Goal: Transaction & Acquisition: Subscribe to service/newsletter

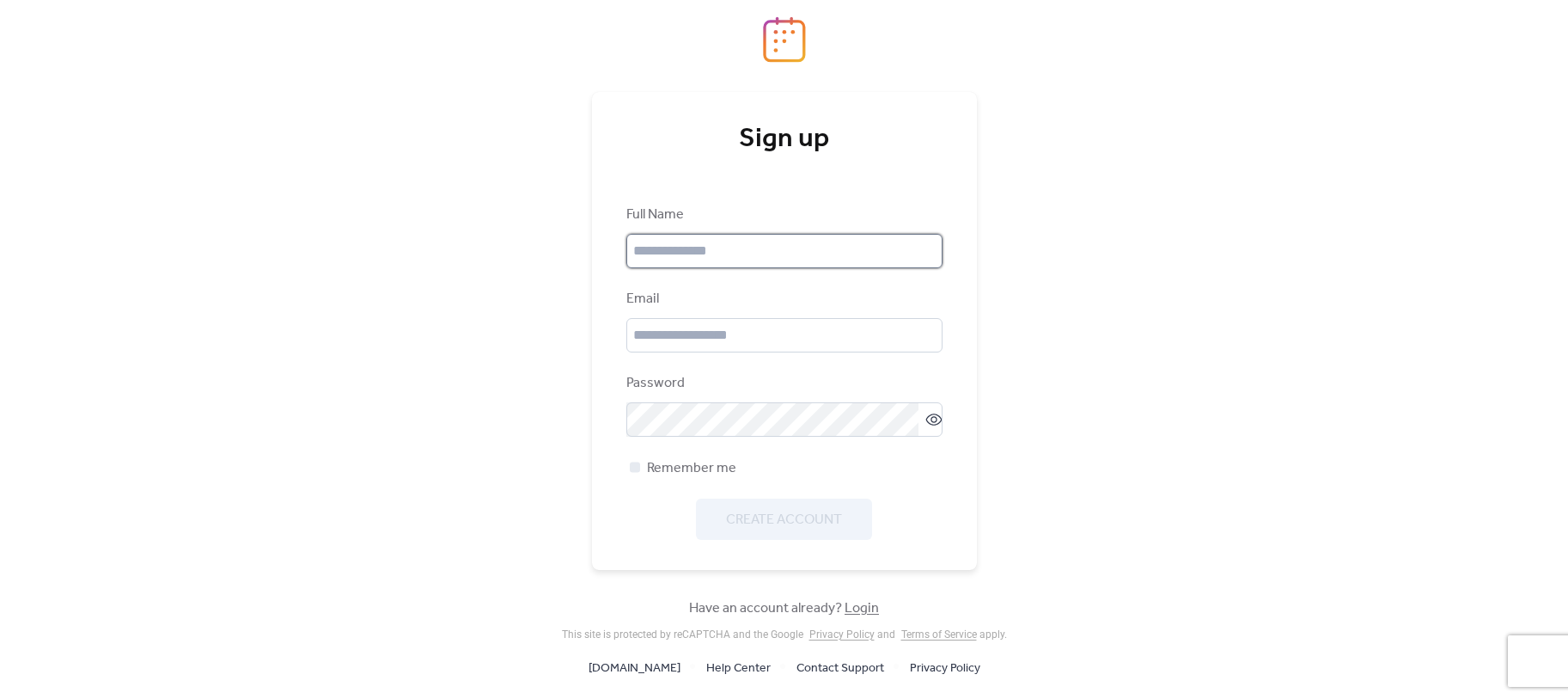
click at [680, 254] on input "text" at bounding box center [785, 251] width 316 height 35
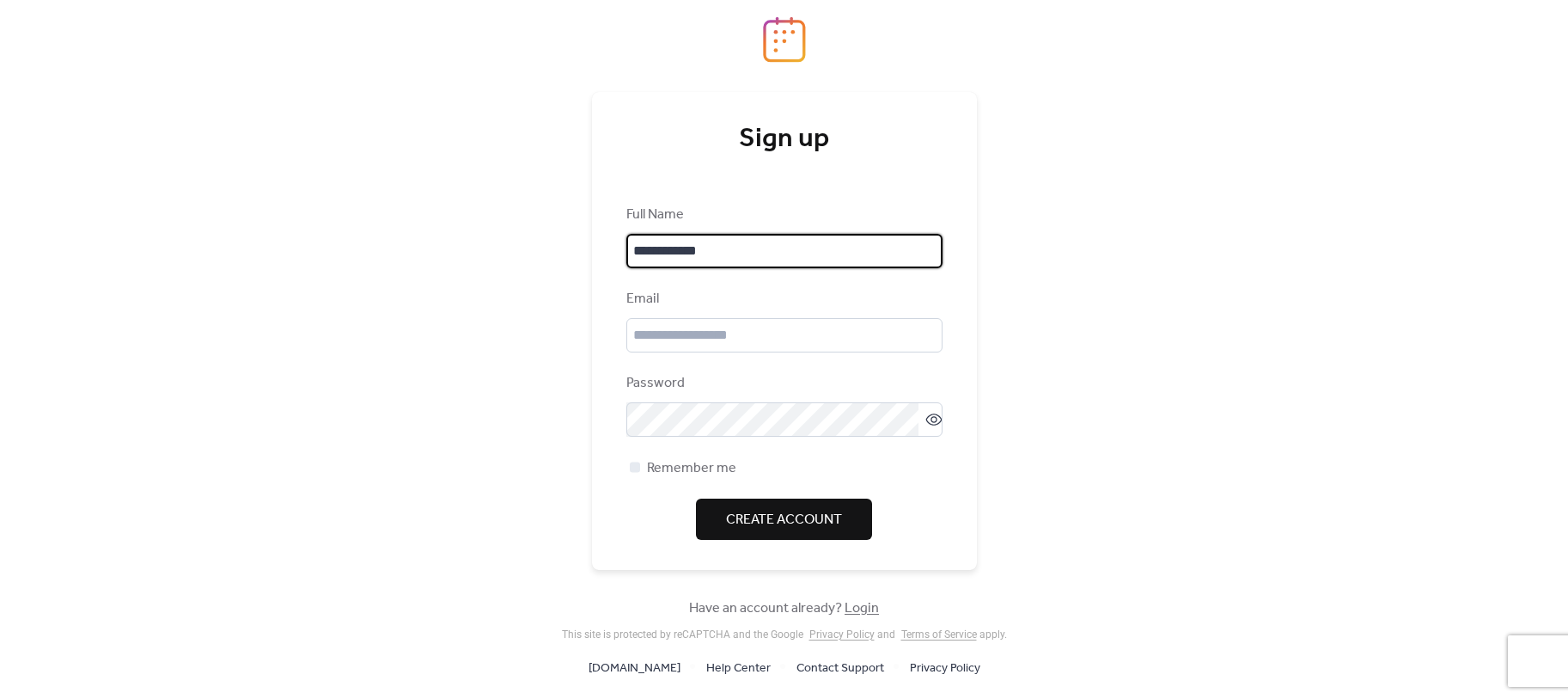
type input "**********"
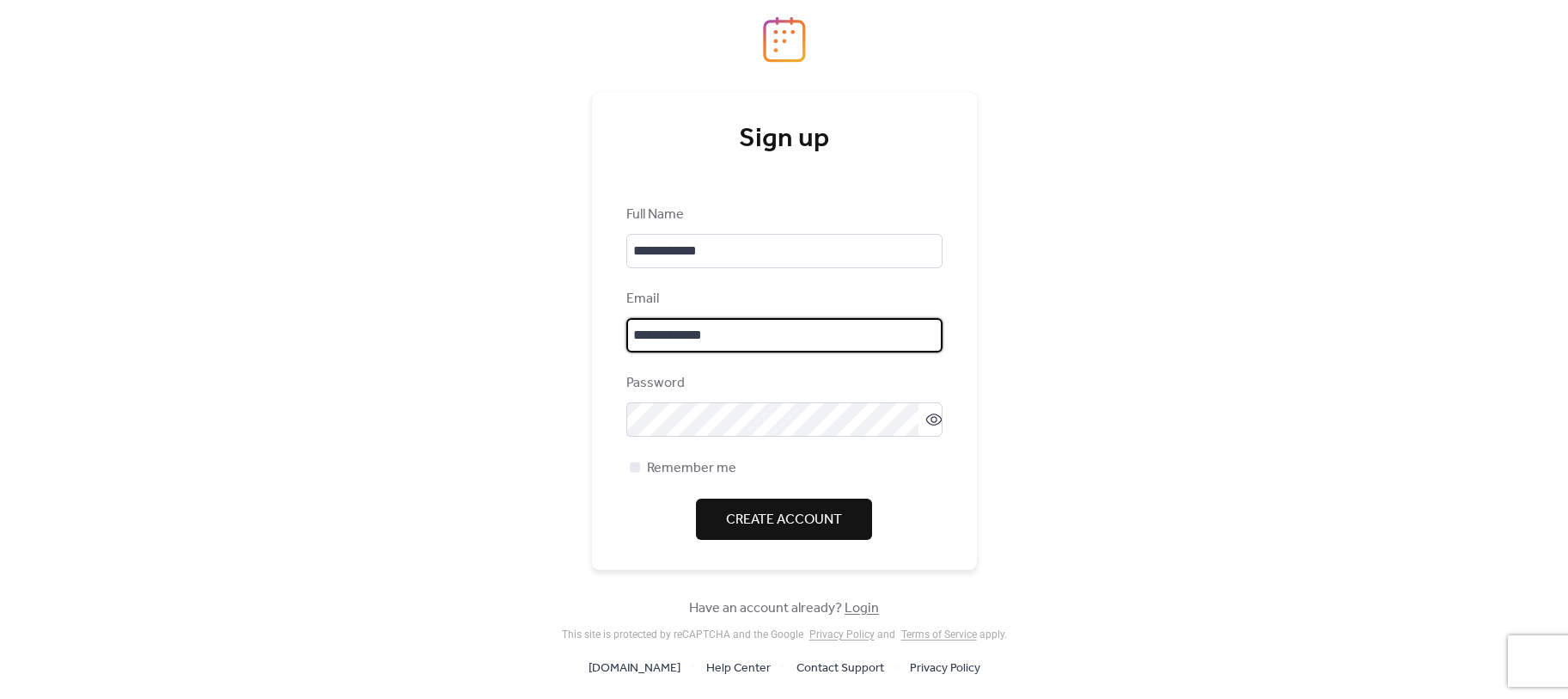
type input "**********"
click at [630, 468] on div at bounding box center [634, 466] width 10 height 10
click at [772, 518] on span "Create Account" at bounding box center [784, 520] width 116 height 21
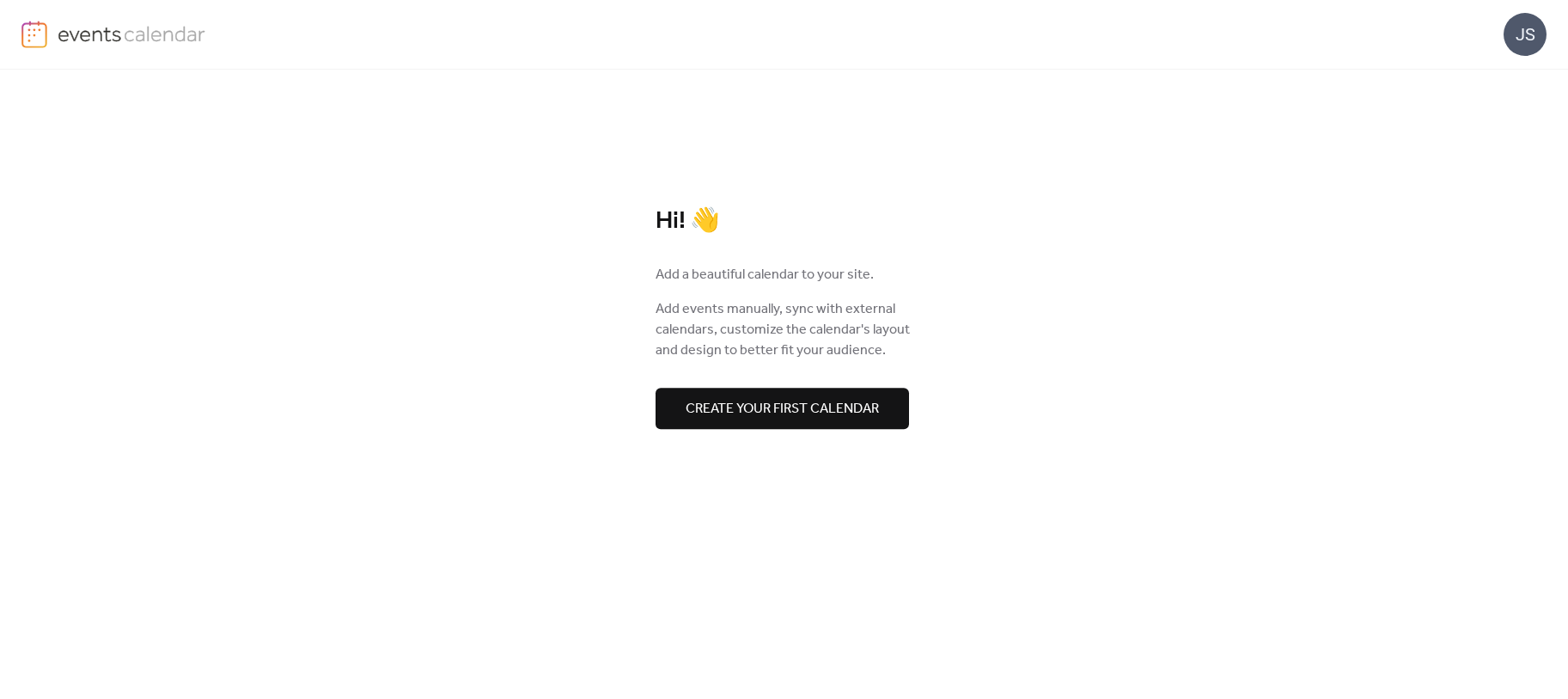
click at [809, 399] on span "Create your first calendar" at bounding box center [782, 409] width 194 height 21
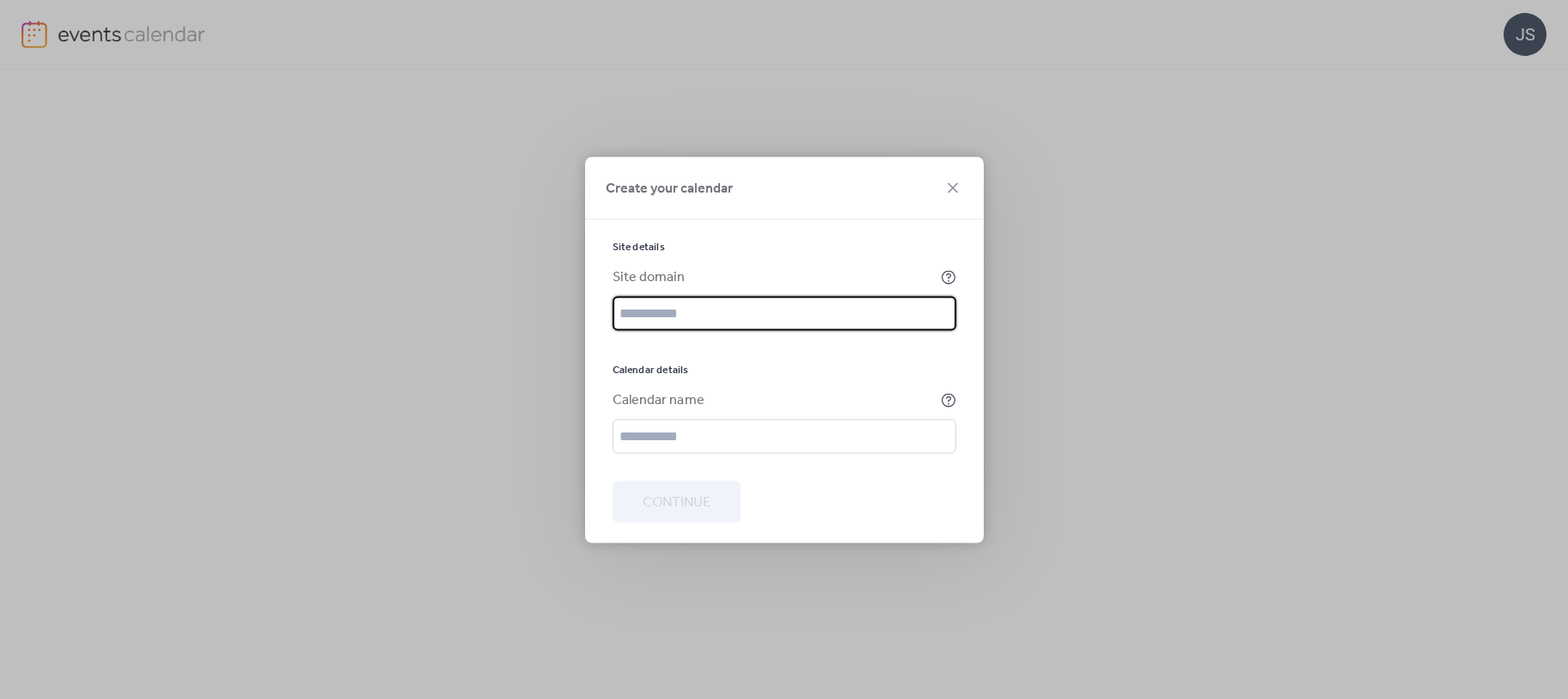
click at [744, 307] on input "text" at bounding box center [784, 313] width 343 height 35
type input "*******"
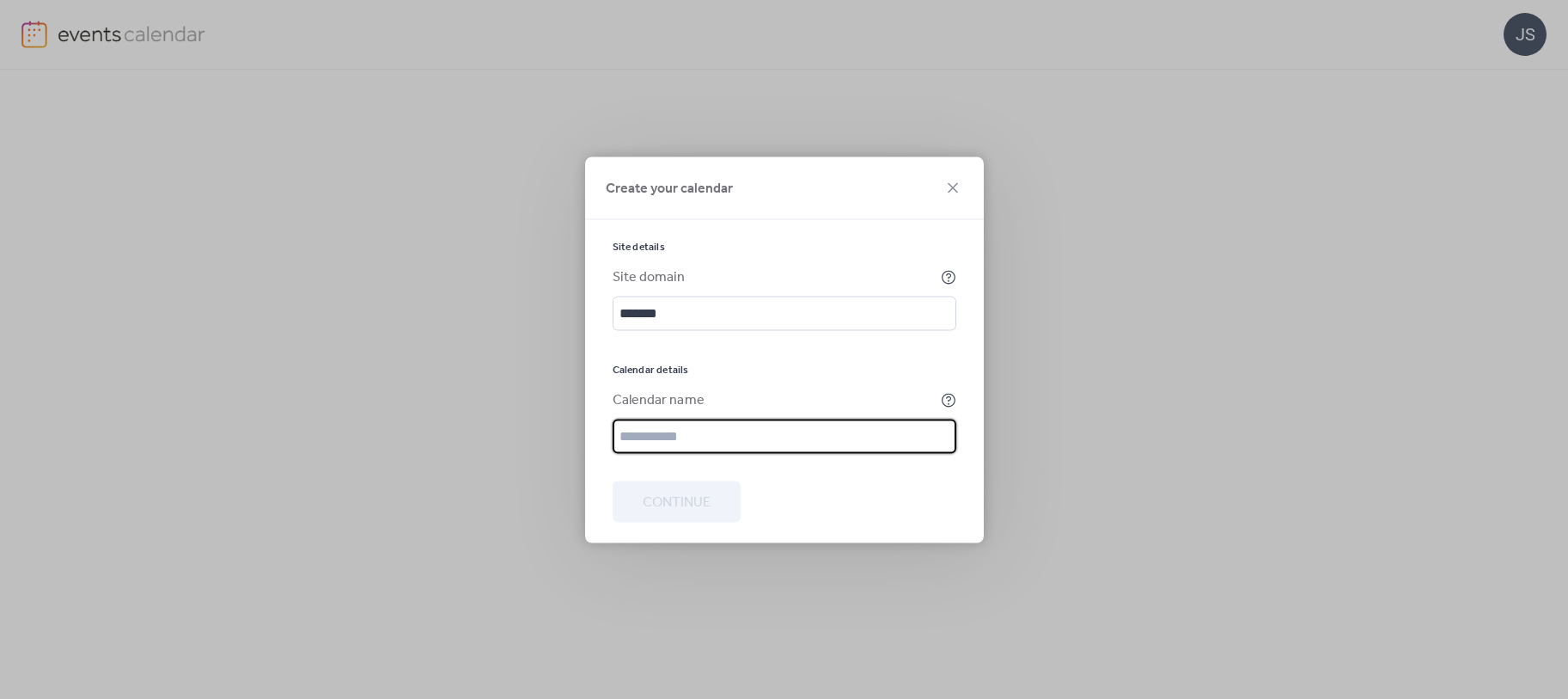
click at [730, 433] on input "text" at bounding box center [784, 436] width 343 height 35
type input "**********"
click at [691, 499] on span "Continue" at bounding box center [676, 502] width 68 height 21
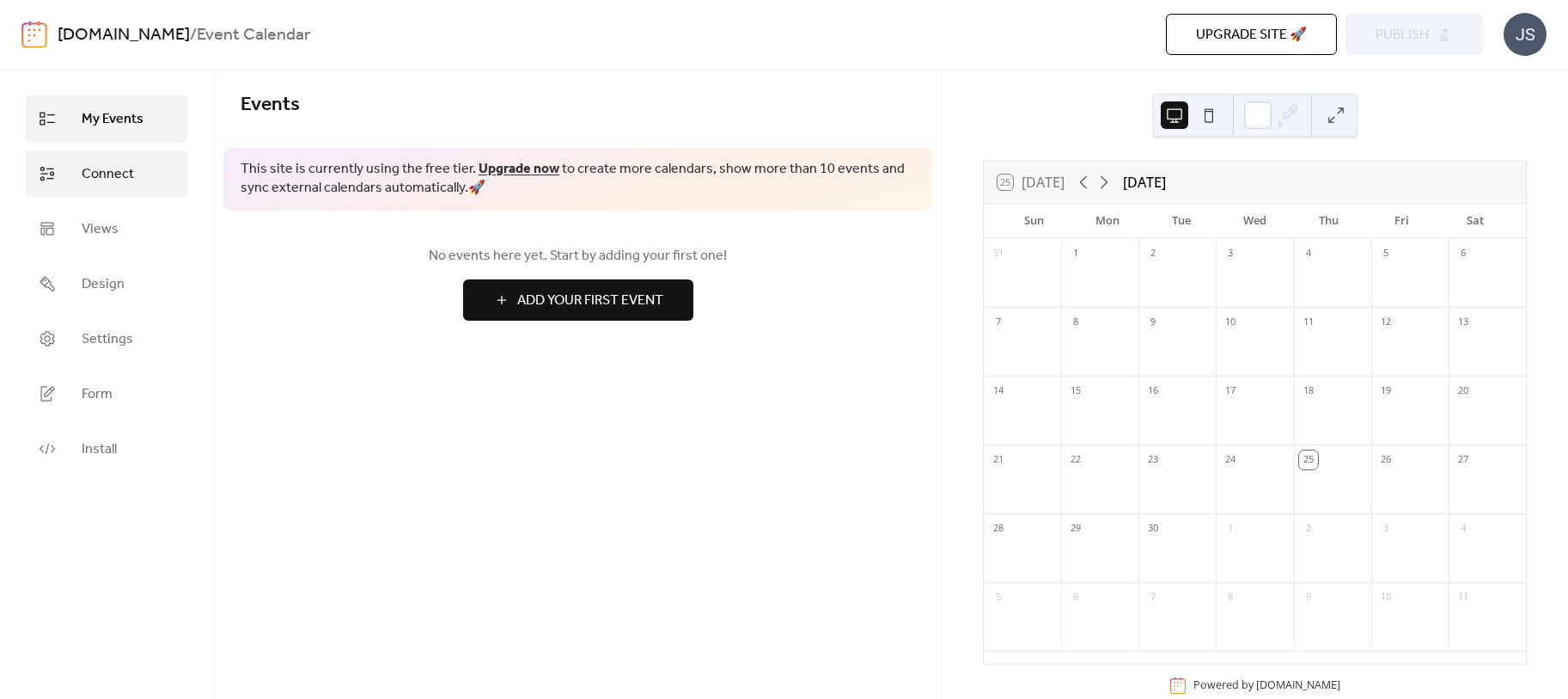
click at [79, 176] on link "Connect" at bounding box center [106, 174] width 163 height 46
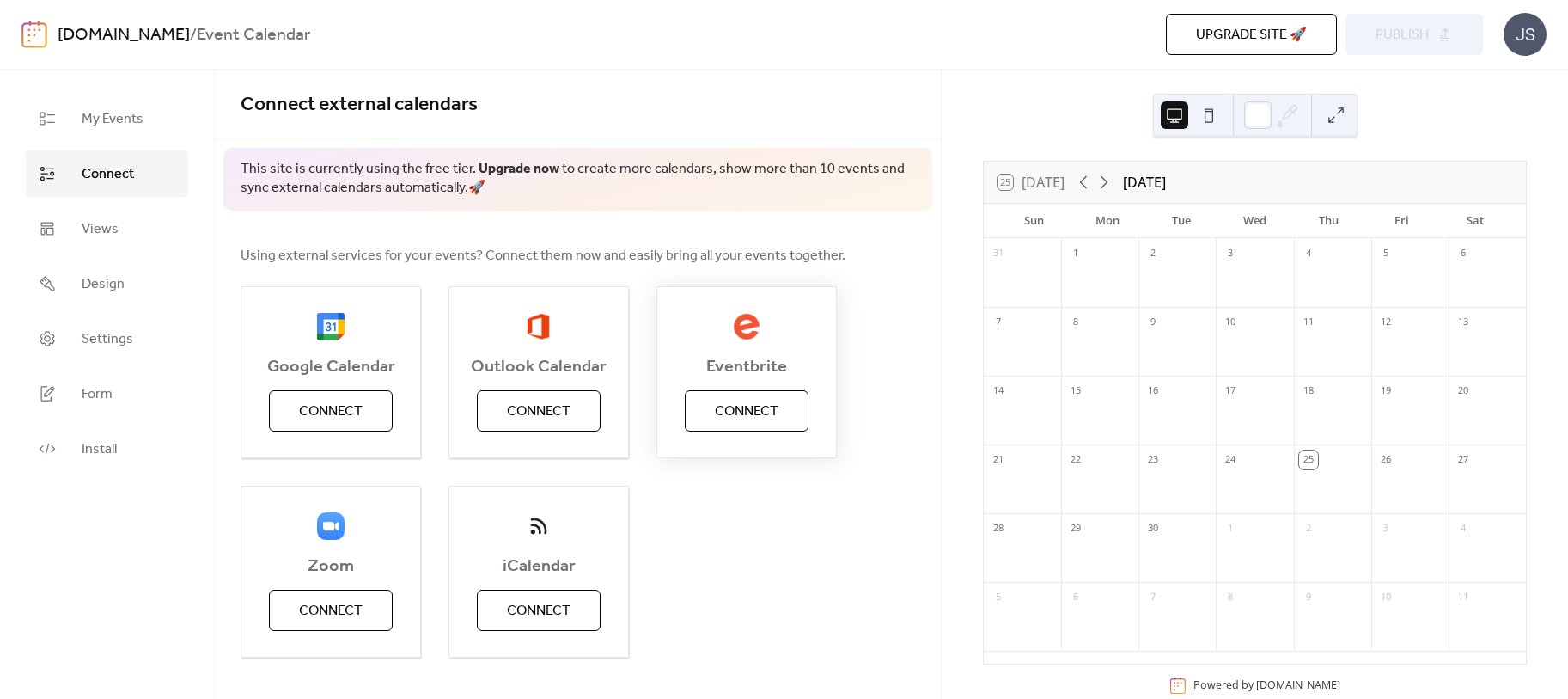
click at [750, 417] on span "Connect" at bounding box center [747, 412] width 64 height 21
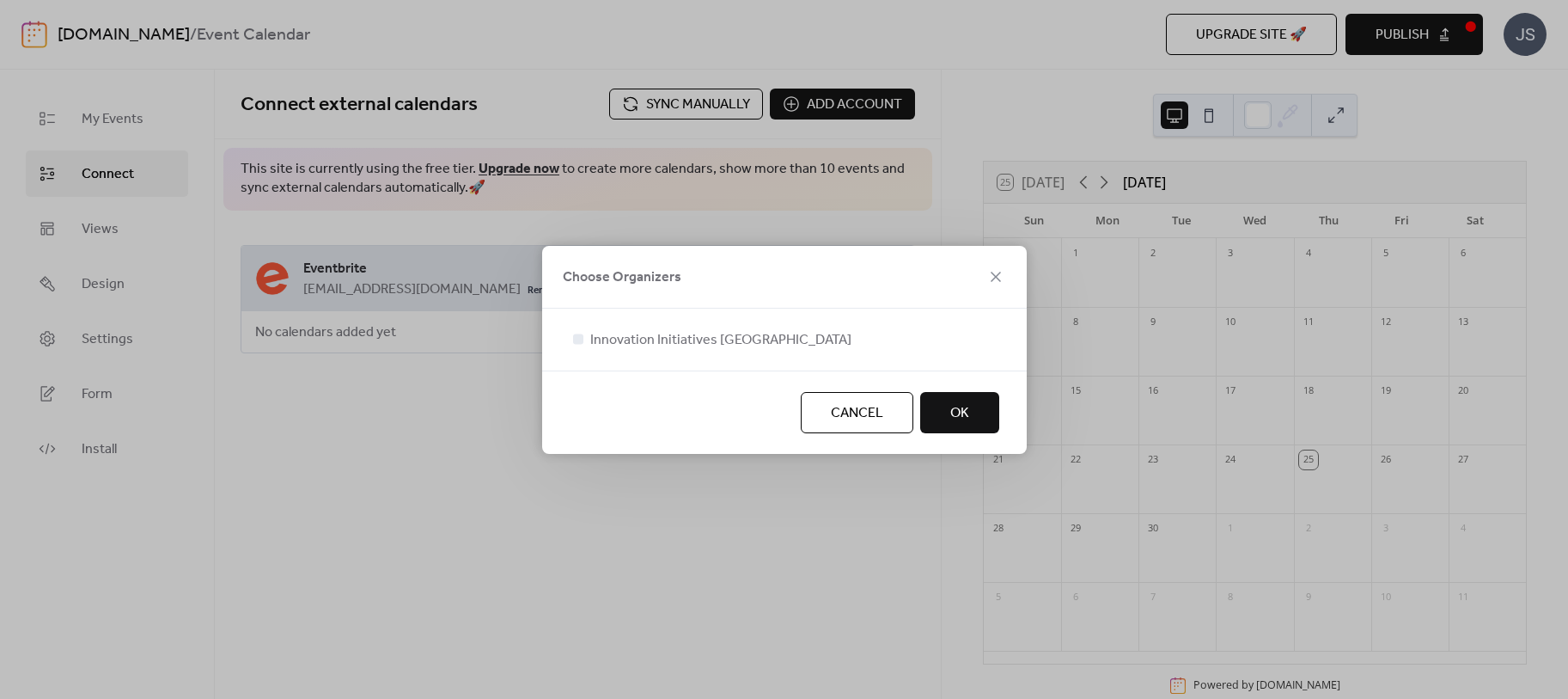
click at [975, 430] on button "OK" at bounding box center [959, 412] width 79 height 41
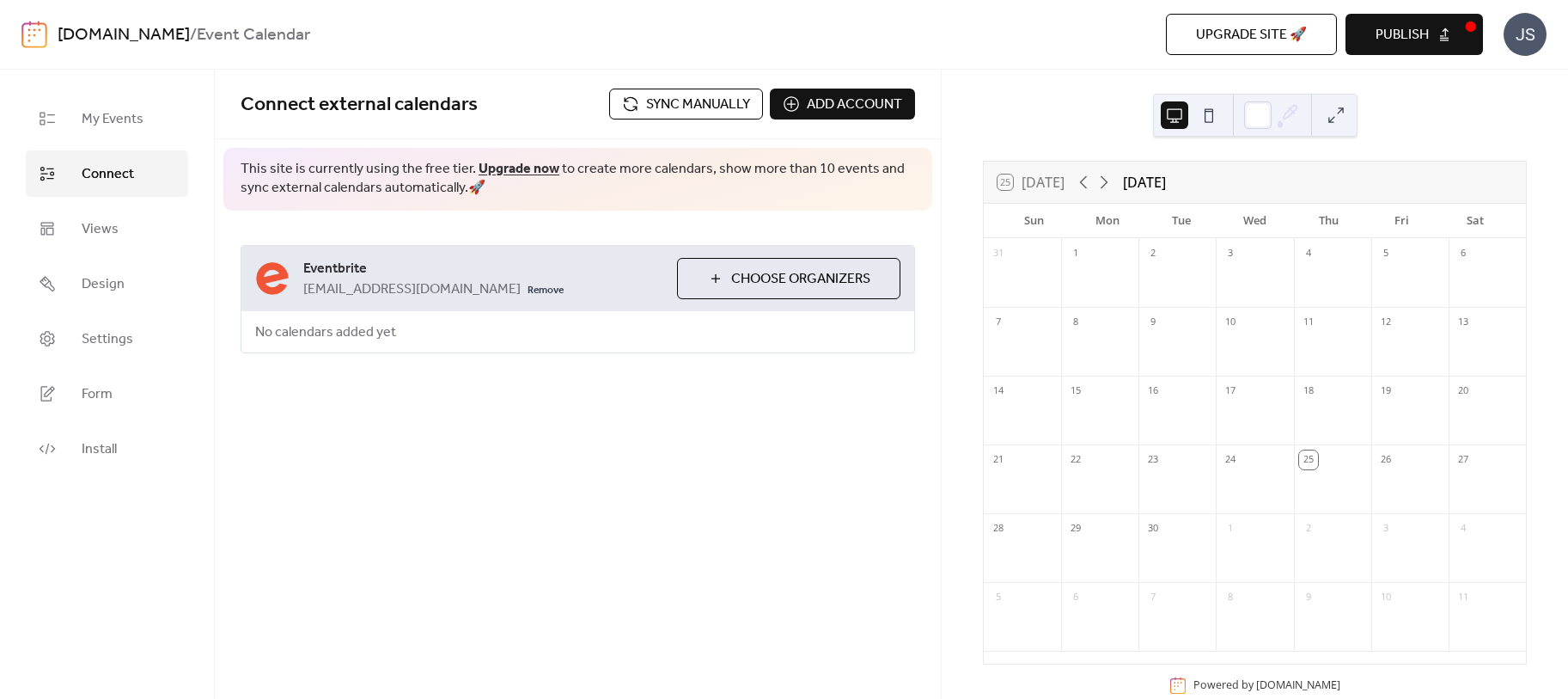
click at [763, 275] on span "Choose Organizers" at bounding box center [800, 279] width 139 height 21
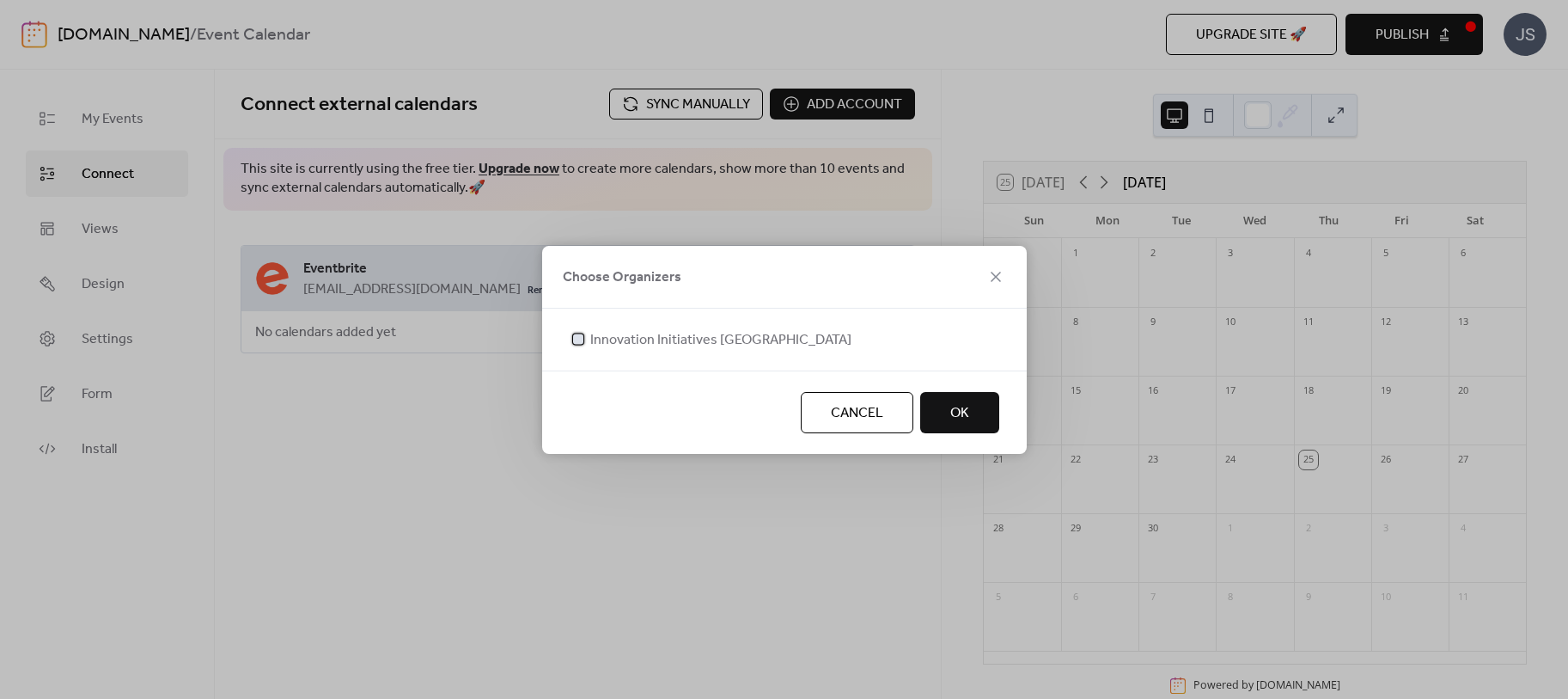
click at [606, 342] on span "Innovation Initiatives [GEOGRAPHIC_DATA]" at bounding box center [721, 340] width 262 height 21
click at [961, 404] on span "OK" at bounding box center [959, 414] width 19 height 21
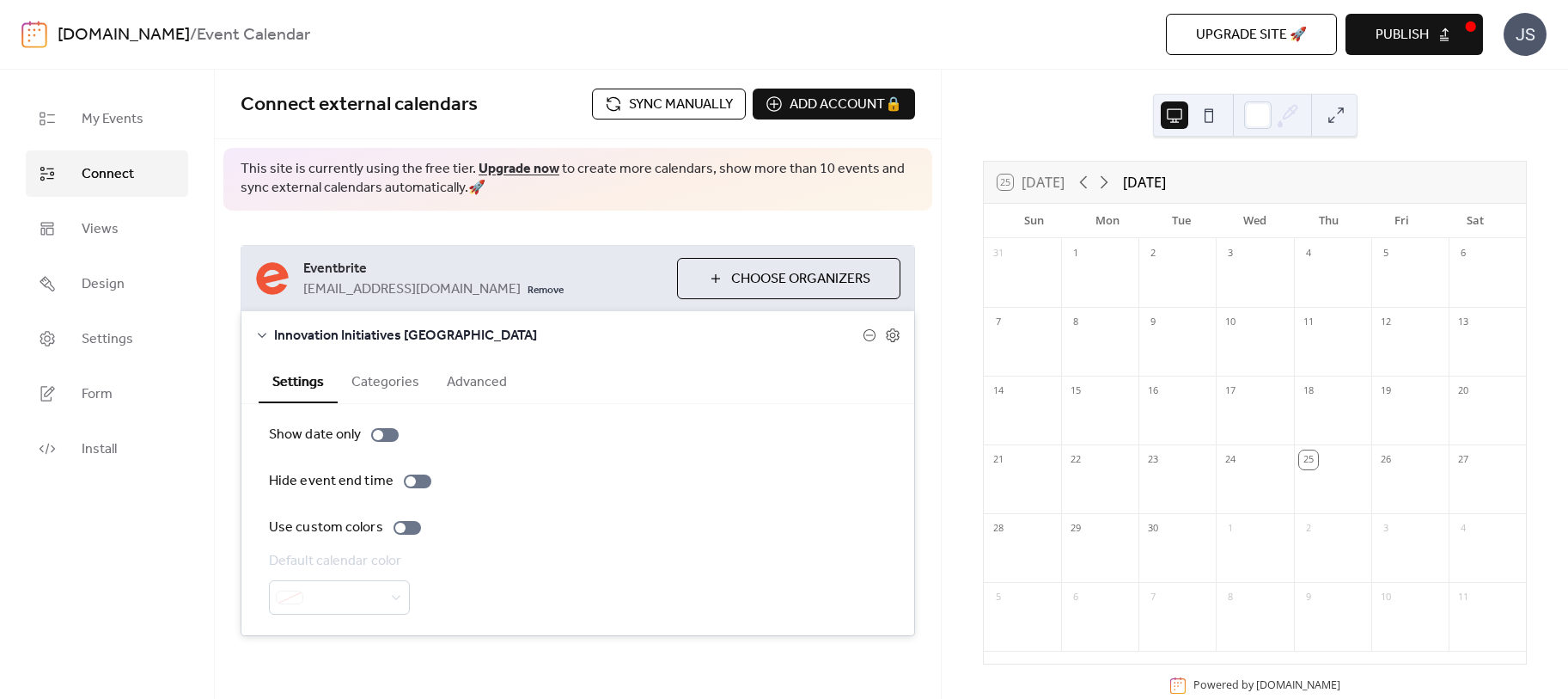
click at [386, 384] on button "Categories" at bounding box center [385, 380] width 95 height 42
click at [474, 374] on button "Advanced" at bounding box center [477, 380] width 87 height 42
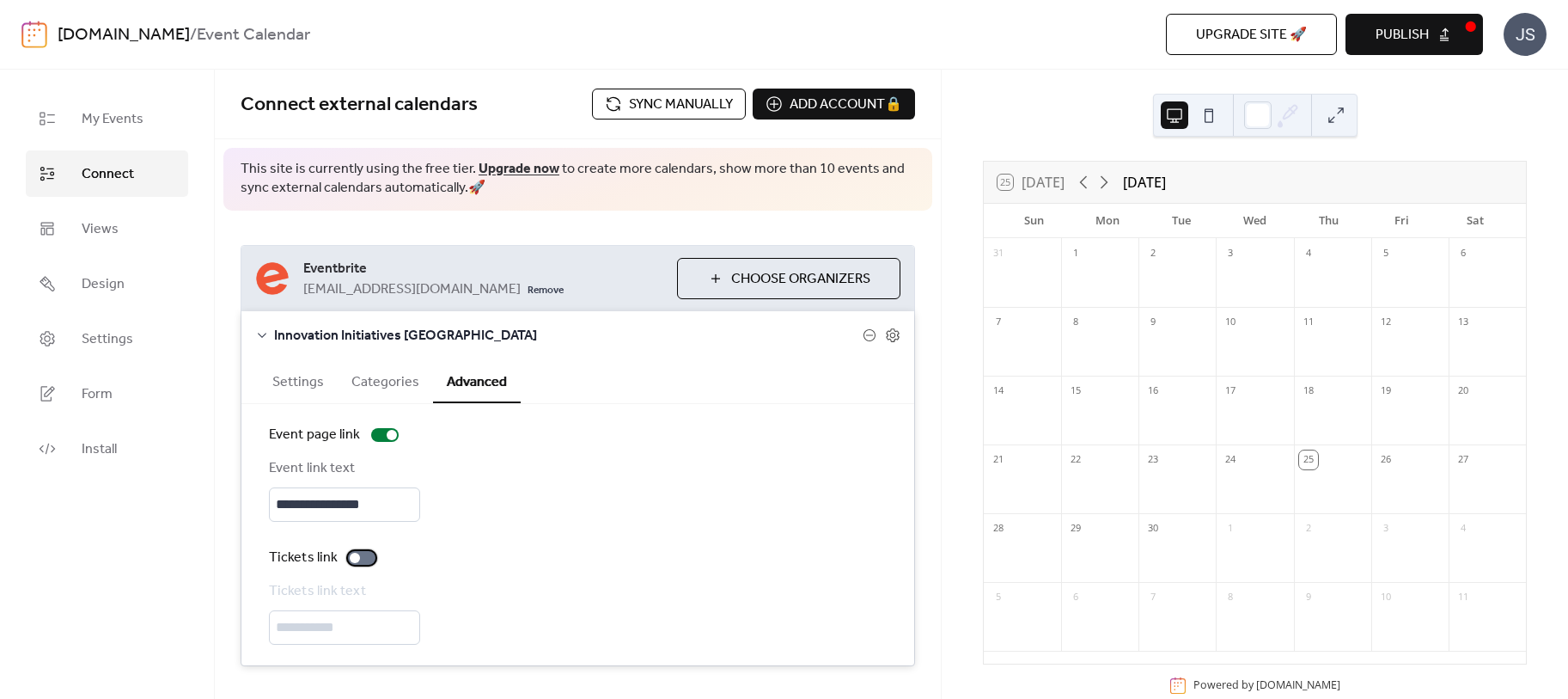
click at [364, 555] on div at bounding box center [362, 557] width 27 height 14
drag, startPoint x: 361, startPoint y: 623, endPoint x: 257, endPoint y: 625, distance: 104.0
click at [257, 625] on div "**********" at bounding box center [578, 535] width 673 height 262
type input "**********"
click at [700, 563] on div "Tickets link" at bounding box center [578, 557] width 618 height 21
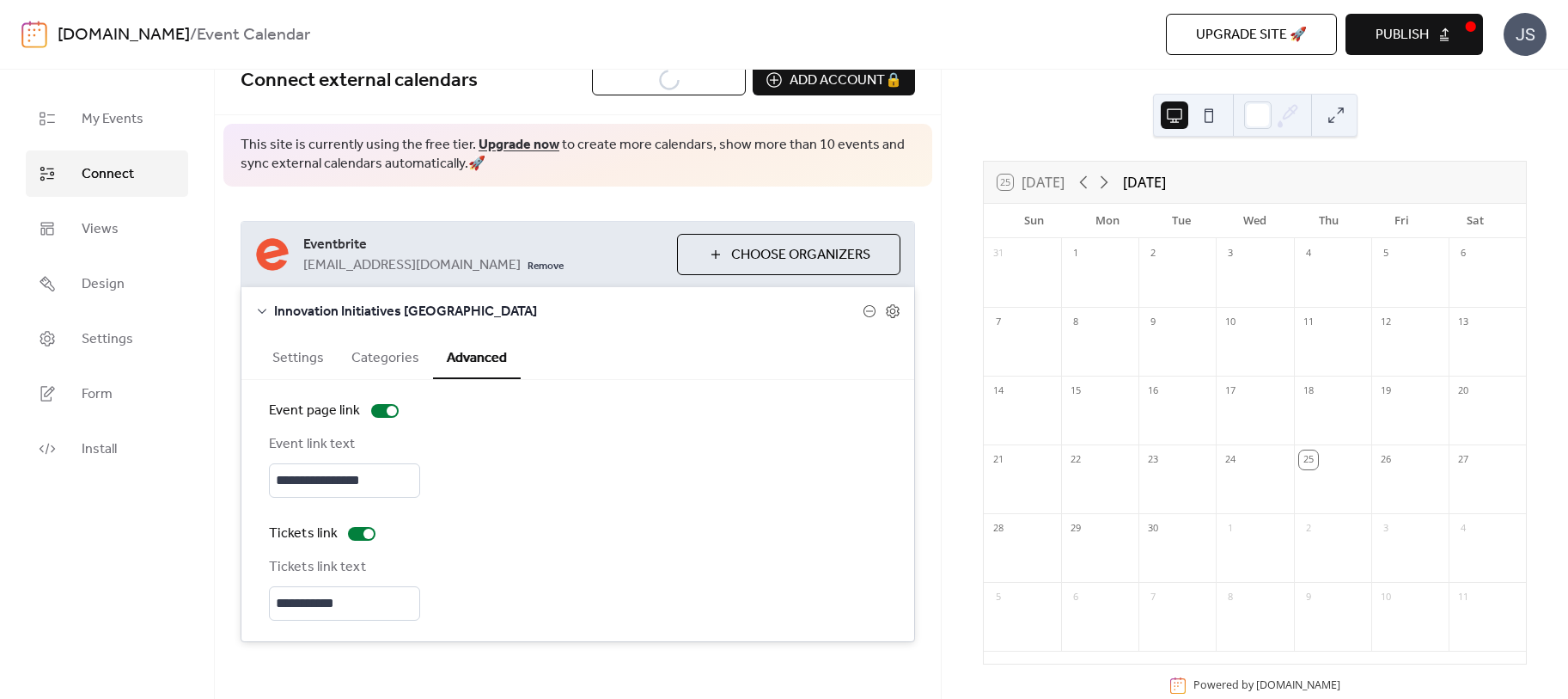
scroll to position [36, 0]
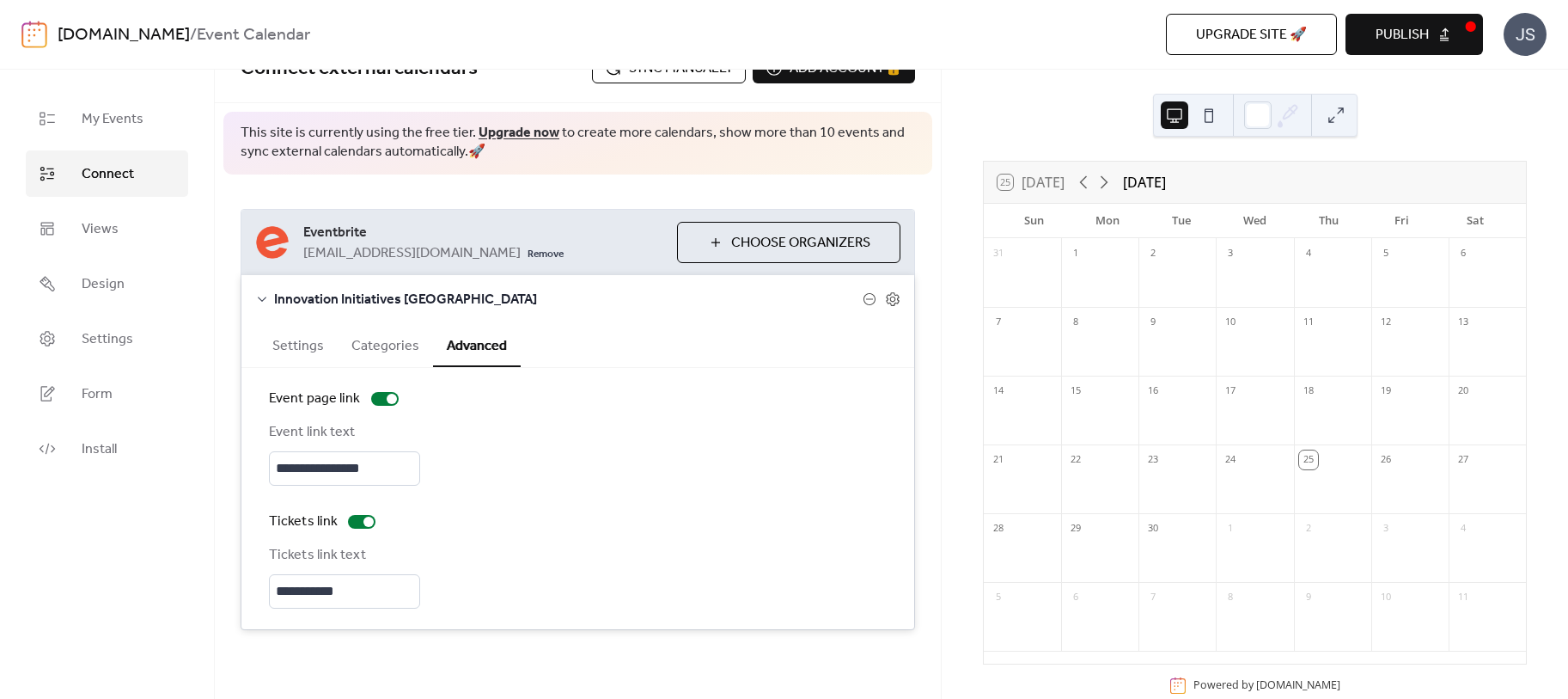
click at [599, 186] on div "**********" at bounding box center [577, 419] width 726 height 490
click at [551, 188] on div "**********" at bounding box center [577, 419] width 726 height 490
click at [105, 227] on span "Views" at bounding box center [100, 229] width 37 height 21
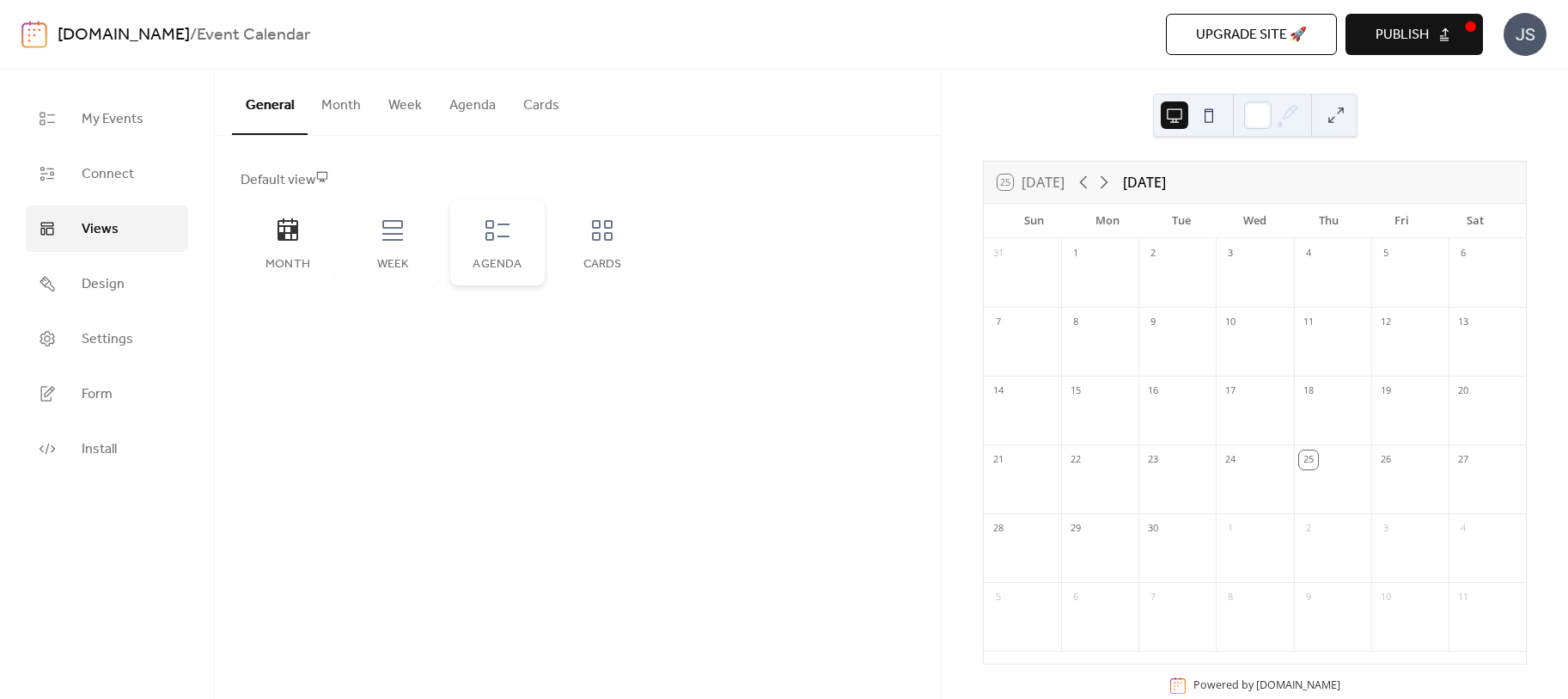
click at [500, 229] on icon at bounding box center [497, 230] width 27 height 27
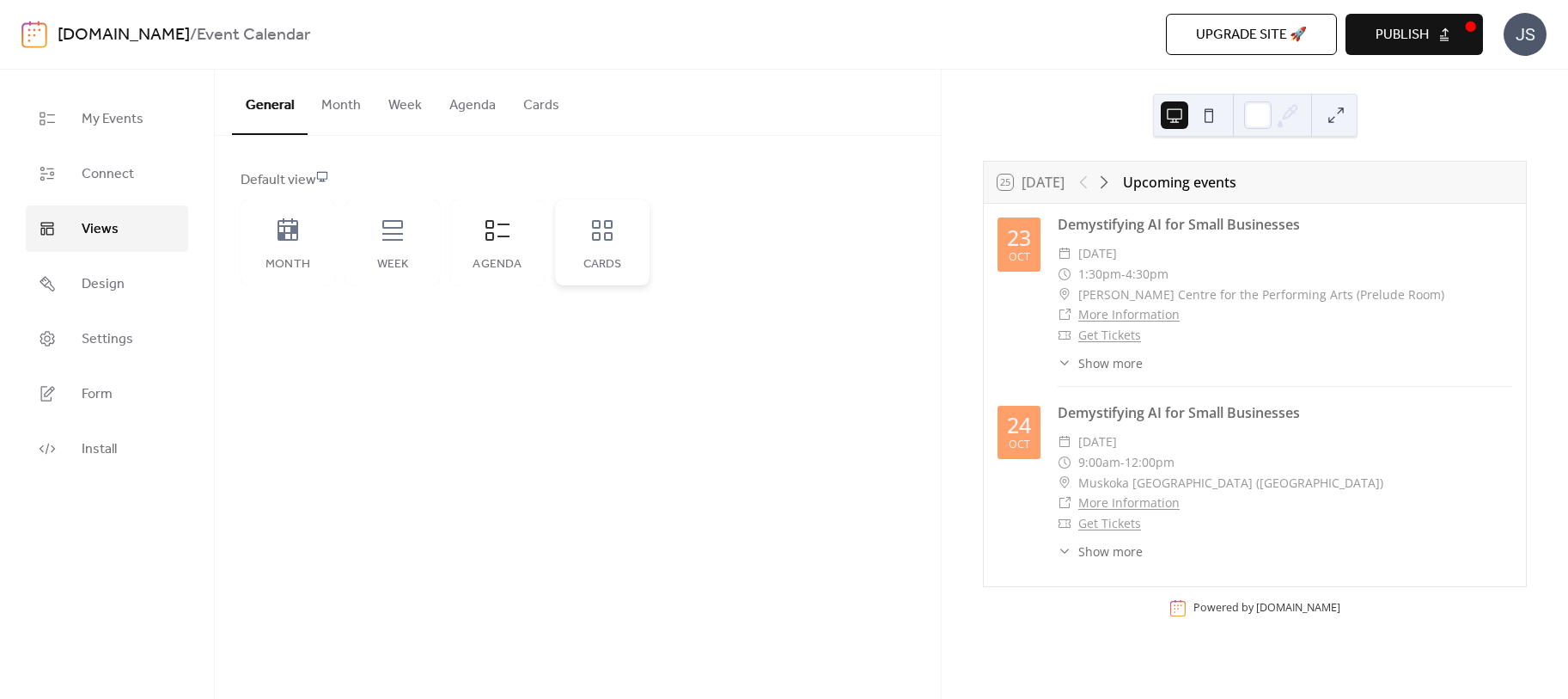
click at [594, 229] on icon at bounding box center [602, 230] width 21 height 21
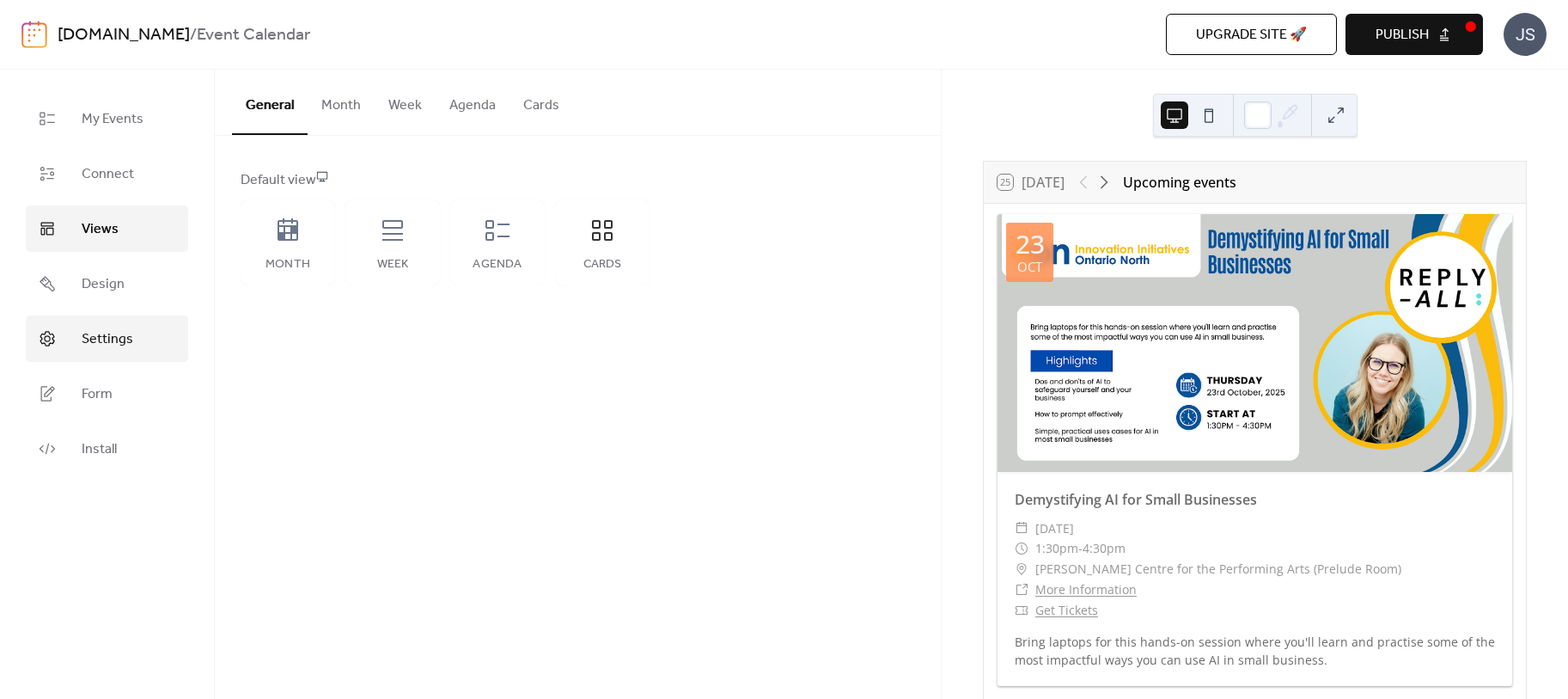
click at [115, 329] on span "Settings" at bounding box center [107, 339] width 52 height 21
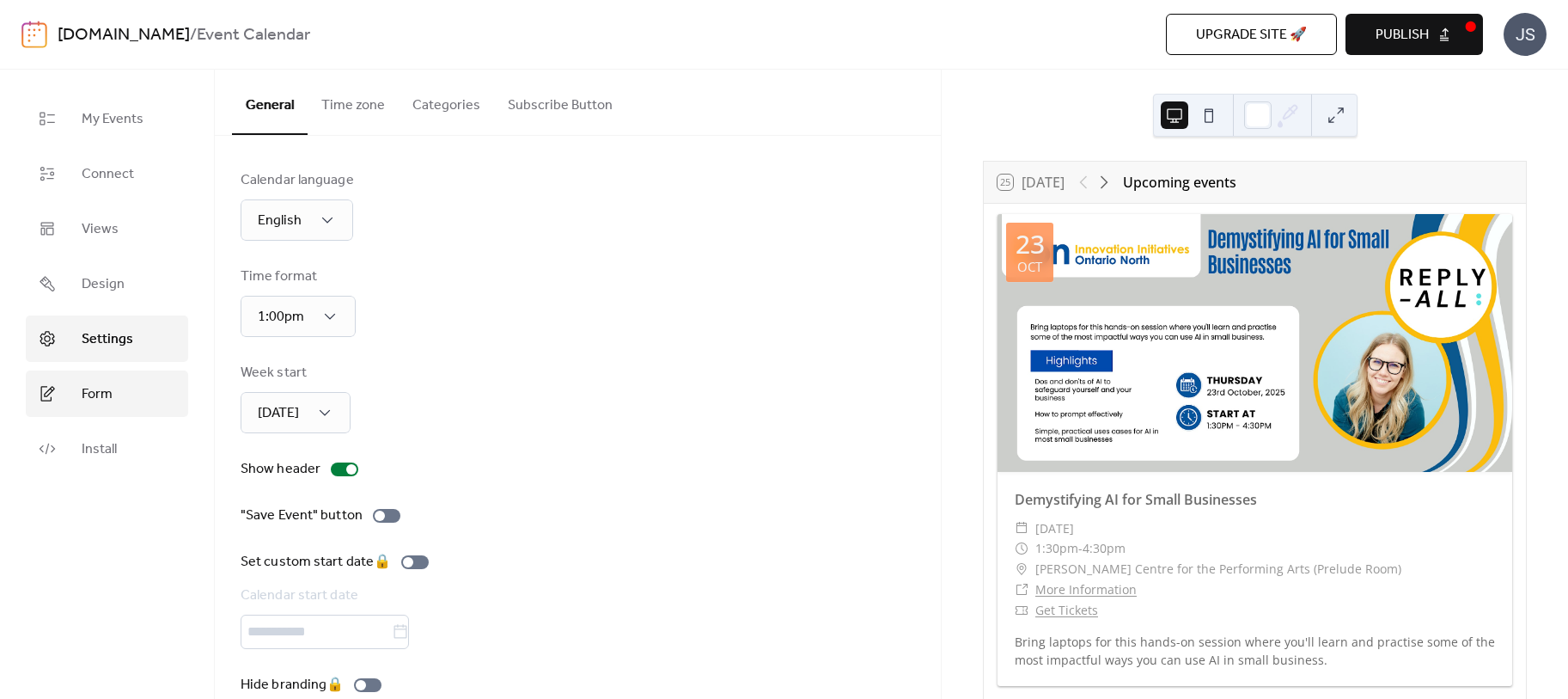
click at [112, 394] on span "Form" at bounding box center [97, 394] width 31 height 21
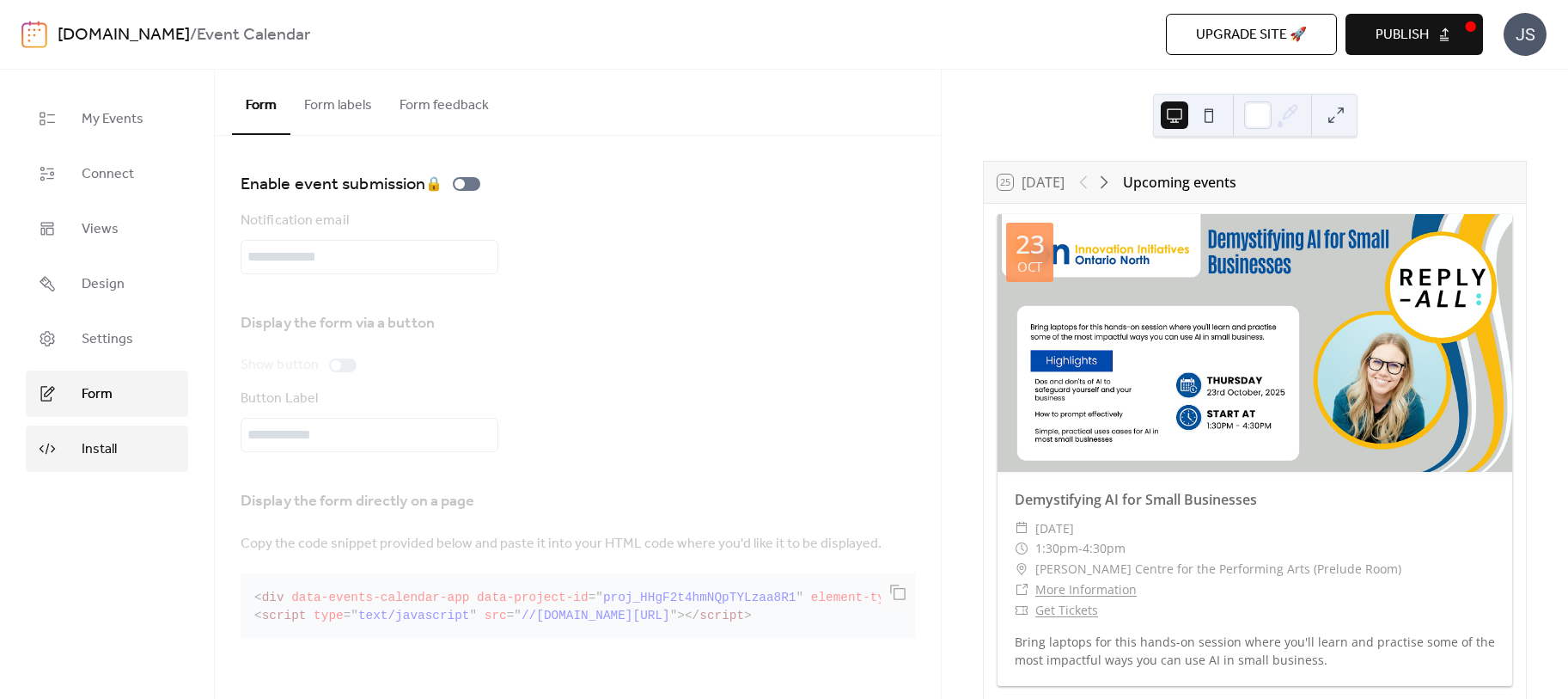
click at [100, 448] on span "Install" at bounding box center [99, 449] width 35 height 21
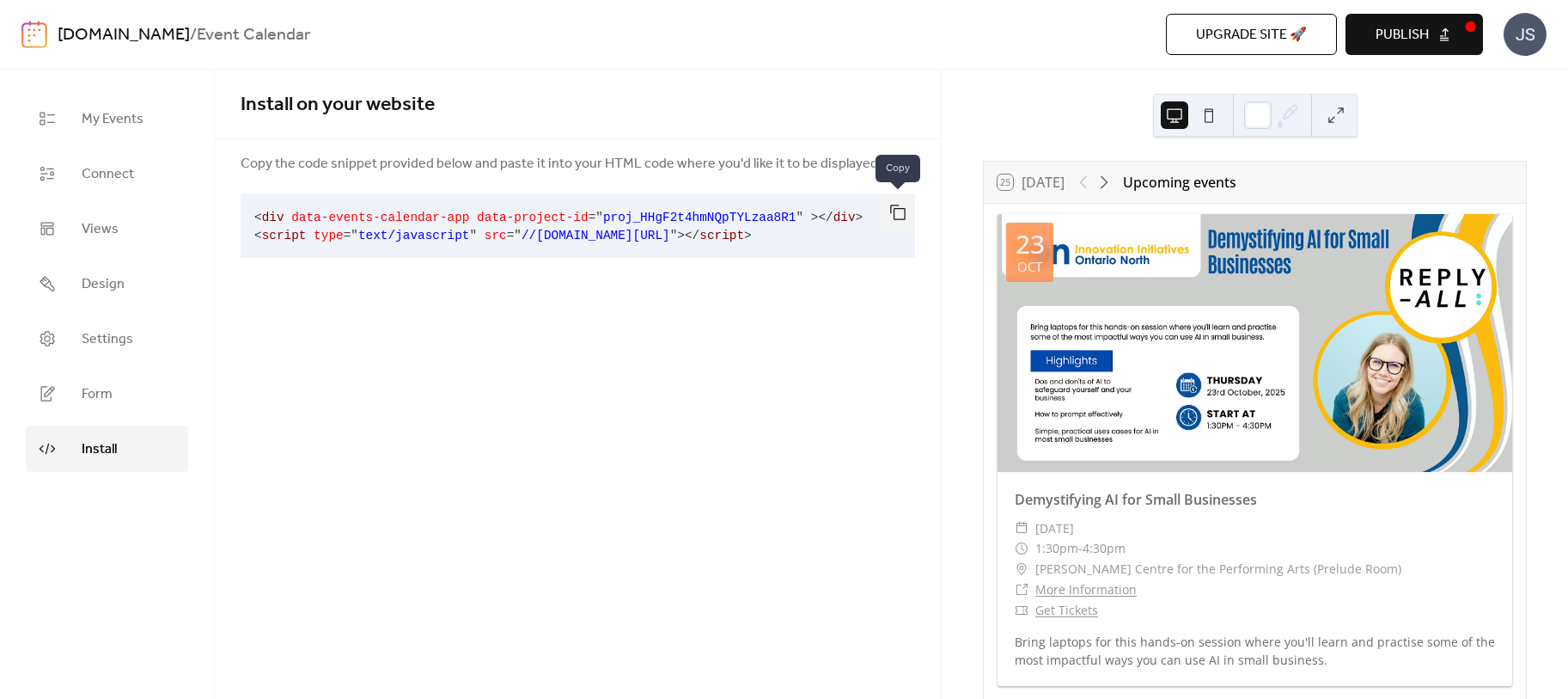
click at [908, 210] on button "button" at bounding box center [898, 213] width 35 height 38
click at [98, 333] on span "Settings" at bounding box center [107, 339] width 52 height 21
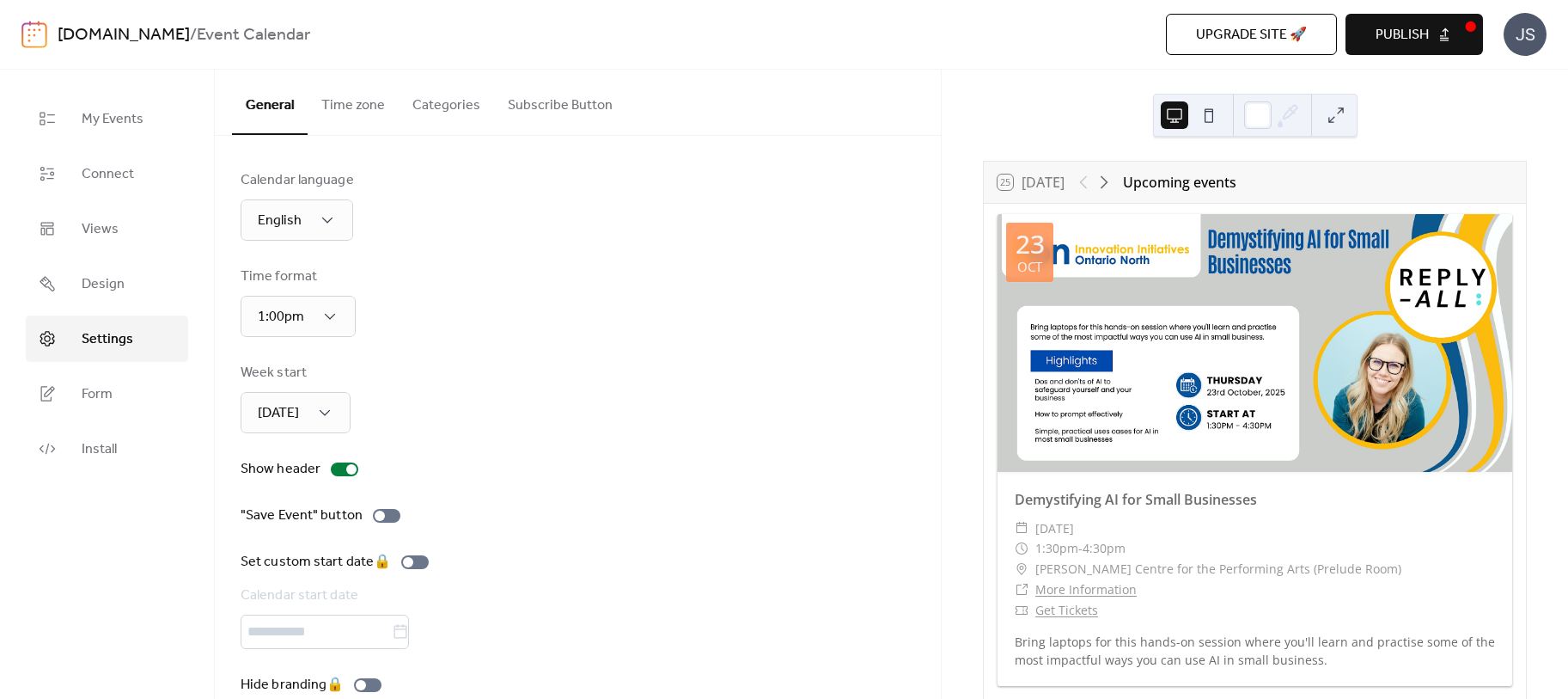
scroll to position [31, 0]
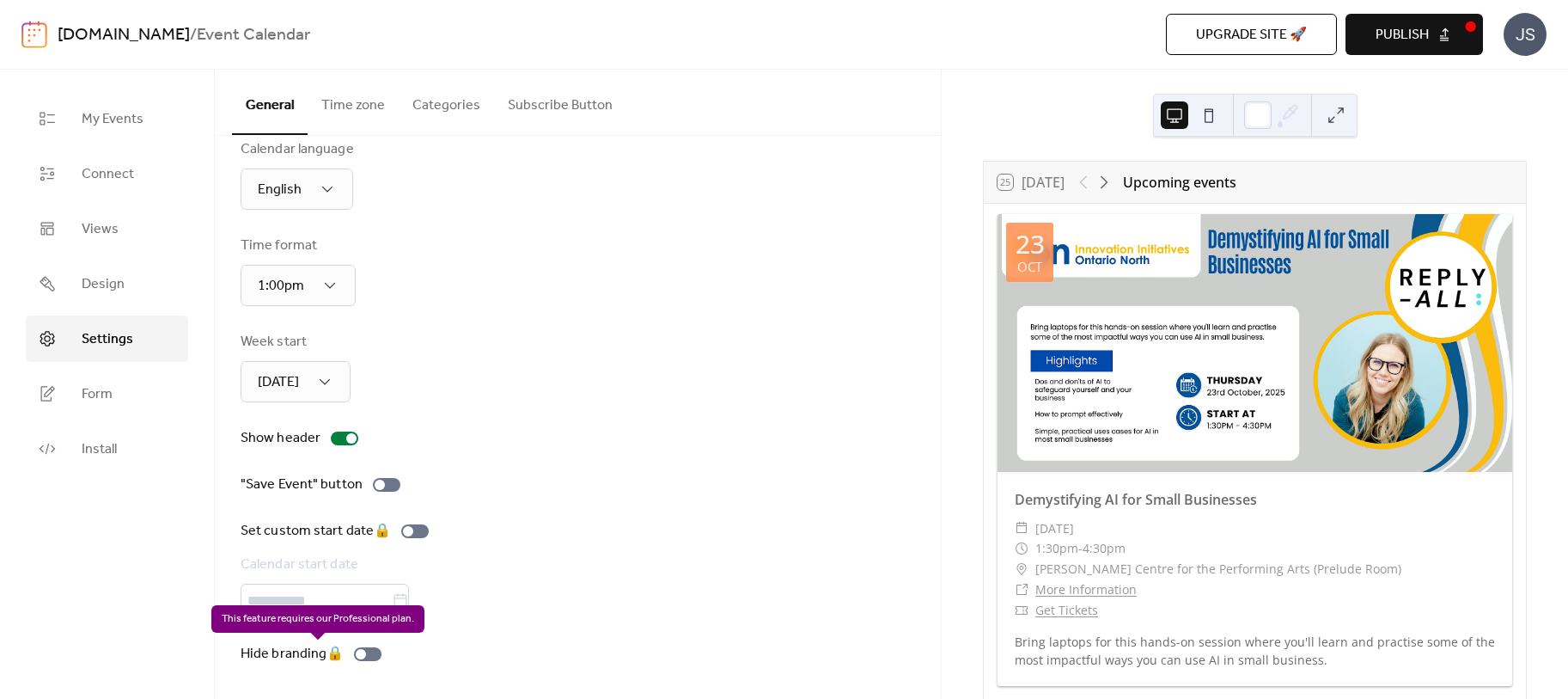
click at [376, 652] on div "Hide branding 🔒" at bounding box center [314, 654] width 148 height 21
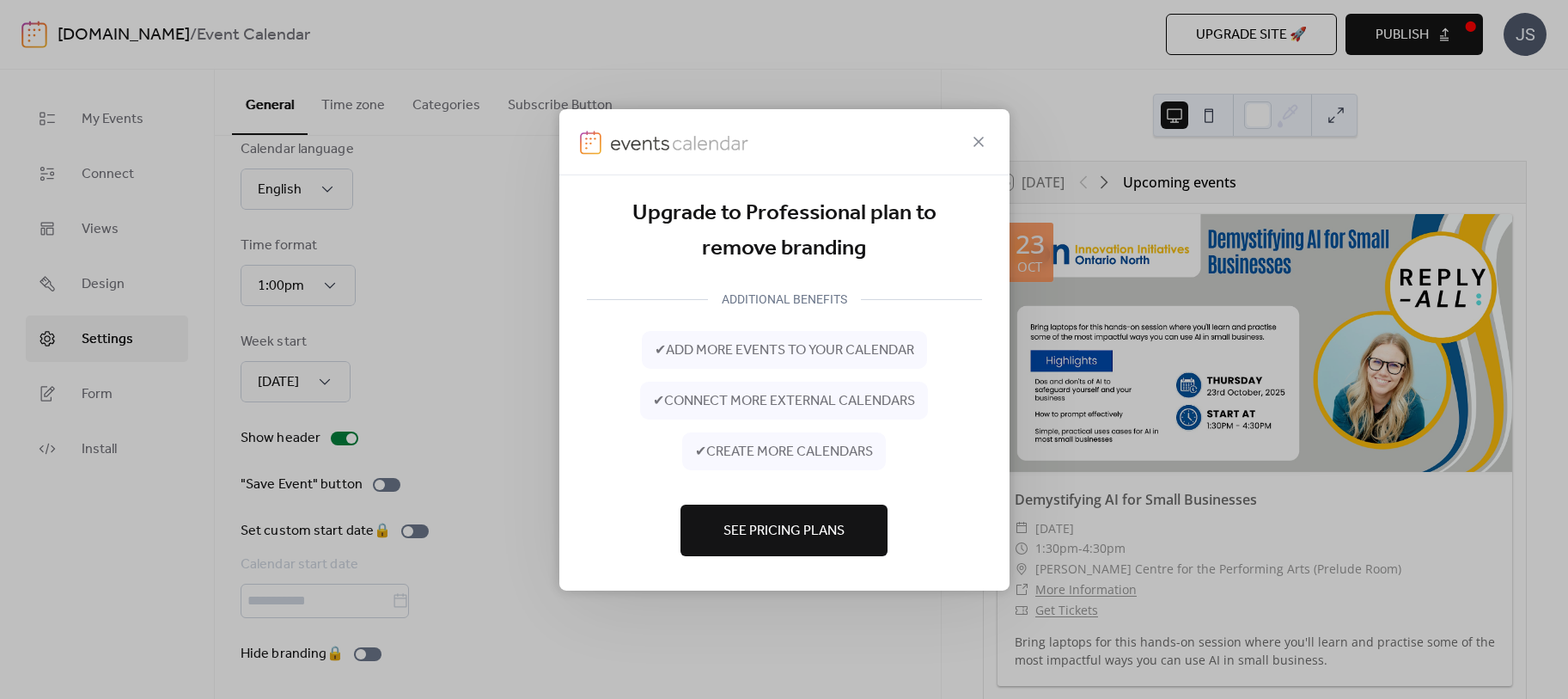
click at [778, 533] on span "See Pricing Plans" at bounding box center [783, 531] width 121 height 21
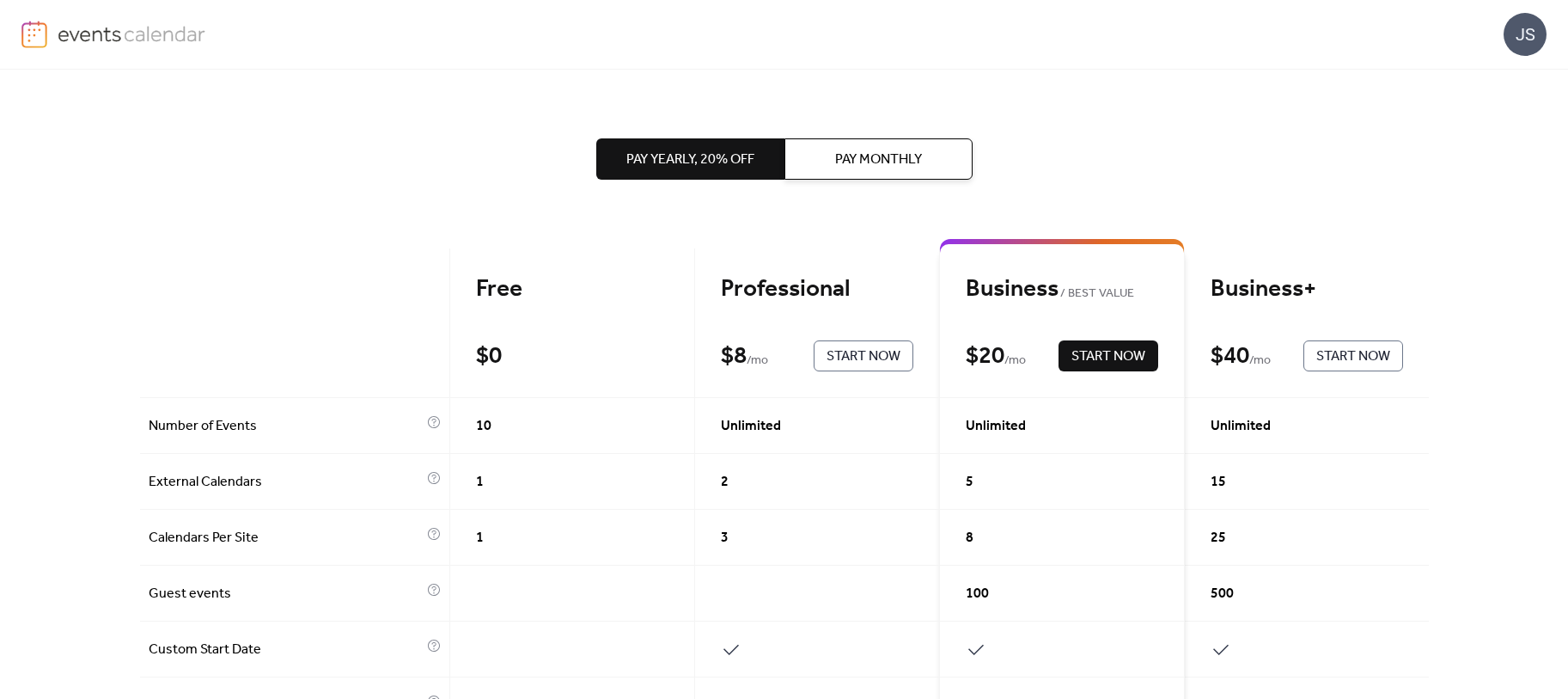
click at [850, 352] on span "Start Now" at bounding box center [863, 356] width 74 height 21
click at [868, 155] on span "Pay Monthly" at bounding box center [878, 160] width 87 height 21
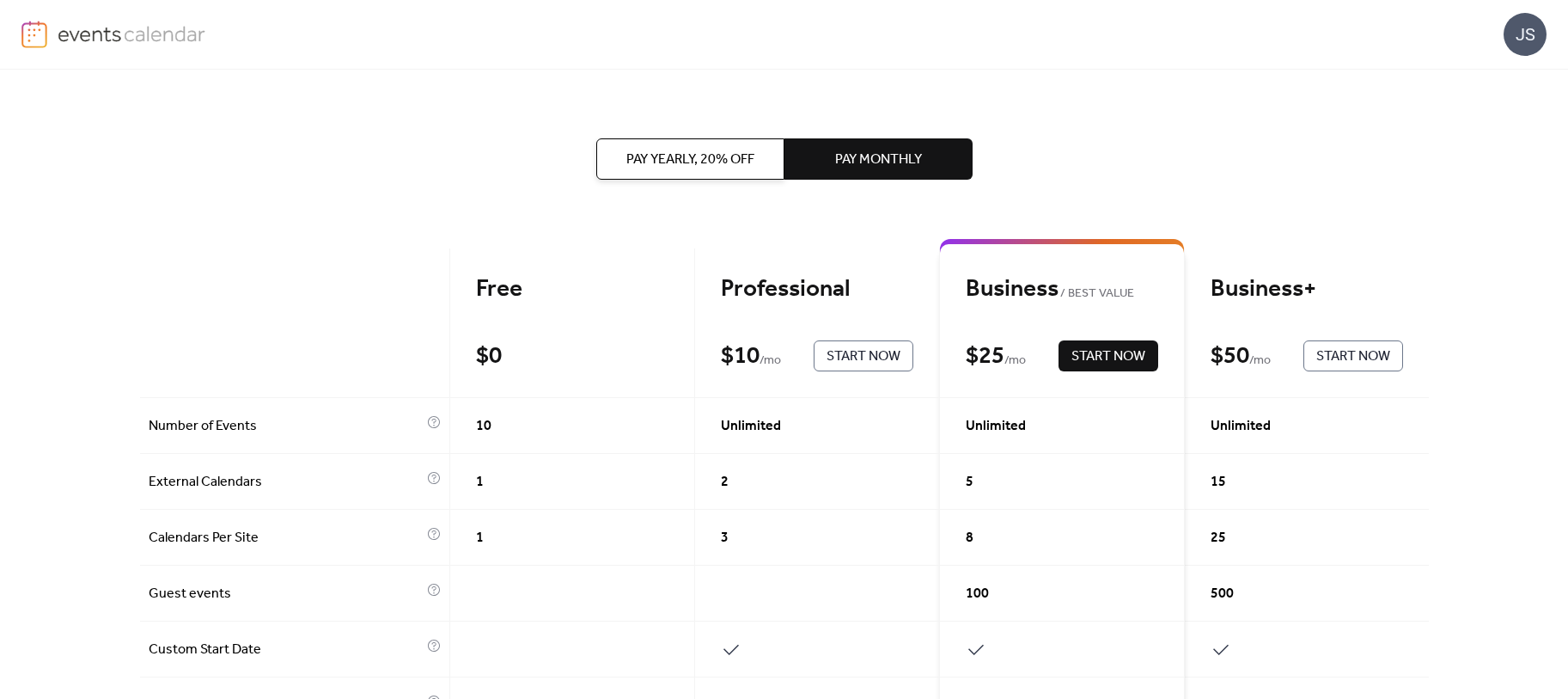
click at [873, 355] on span "Start Now" at bounding box center [863, 356] width 74 height 21
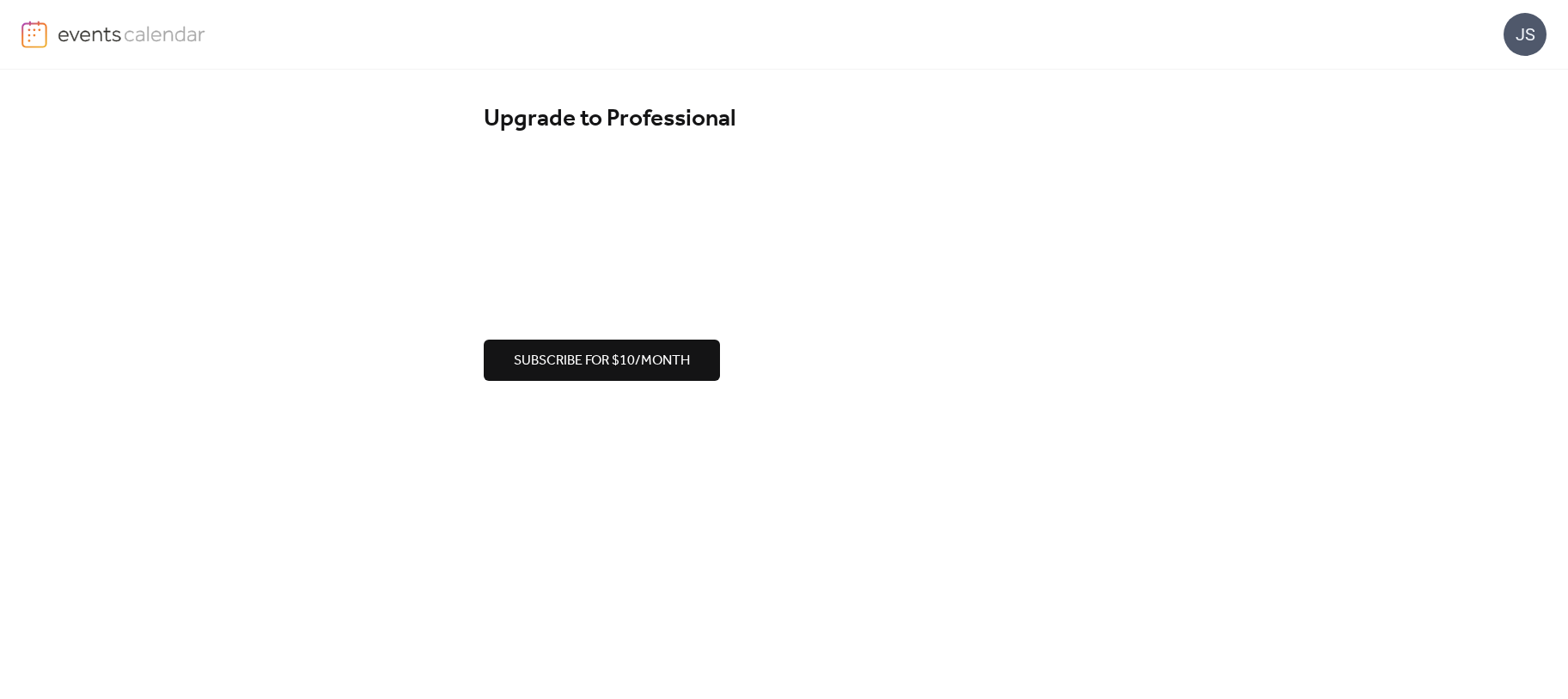
click at [1306, 183] on div "Upgrade to Professional Subscribe for $10/month" at bounding box center [784, 243] width 1568 height 345
click at [592, 363] on span "Subscribe for $10/month" at bounding box center [602, 361] width 176 height 21
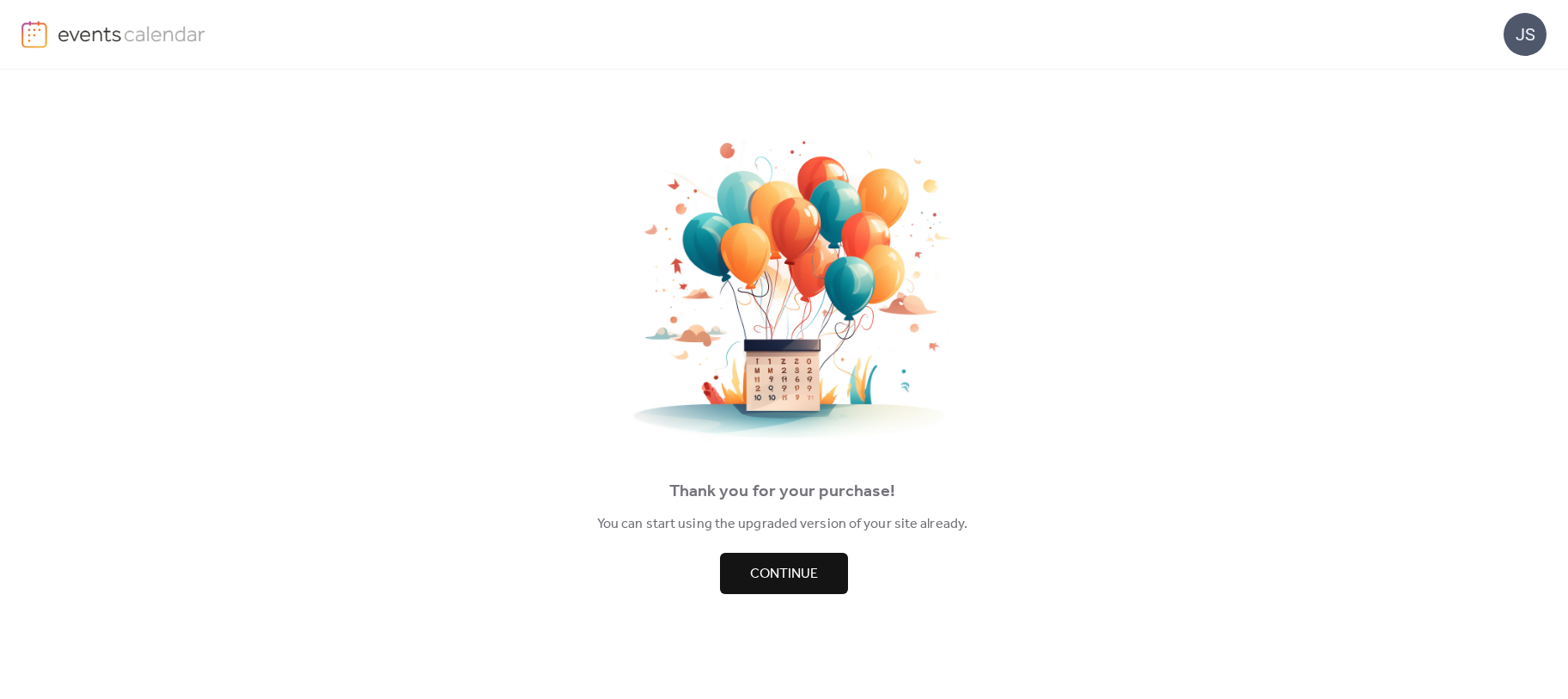
click at [768, 584] on span "Continue" at bounding box center [784, 574] width 68 height 21
